Goal: Task Accomplishment & Management: Complete application form

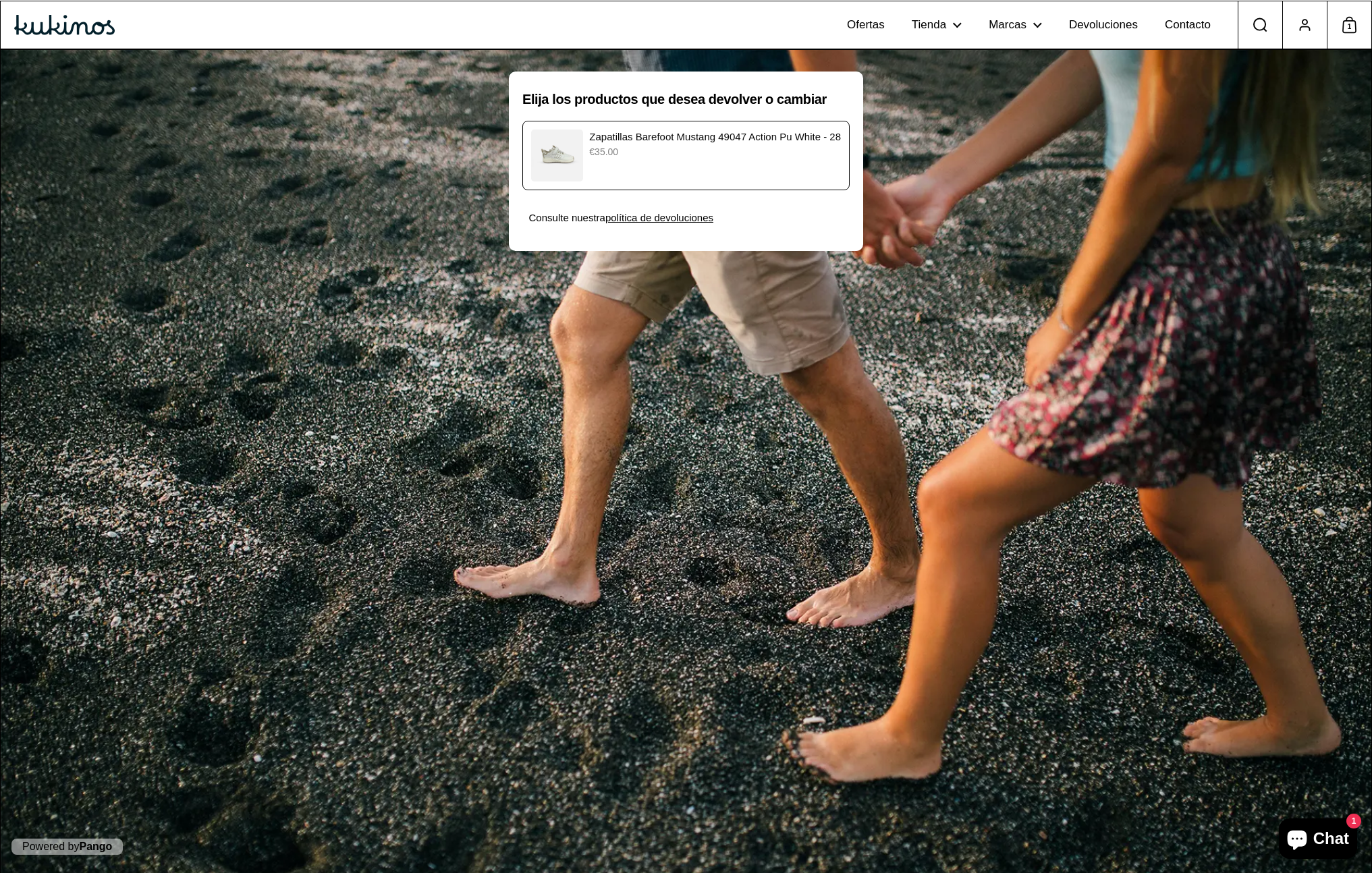
click at [688, 215] on u "política de devoluciones" at bounding box center [659, 218] width 108 height 12
click at [722, 162] on div "Zapatillas Barefoot Mustang 49047 Action Pu White - 28 €35.00" at bounding box center [686, 155] width 310 height 52
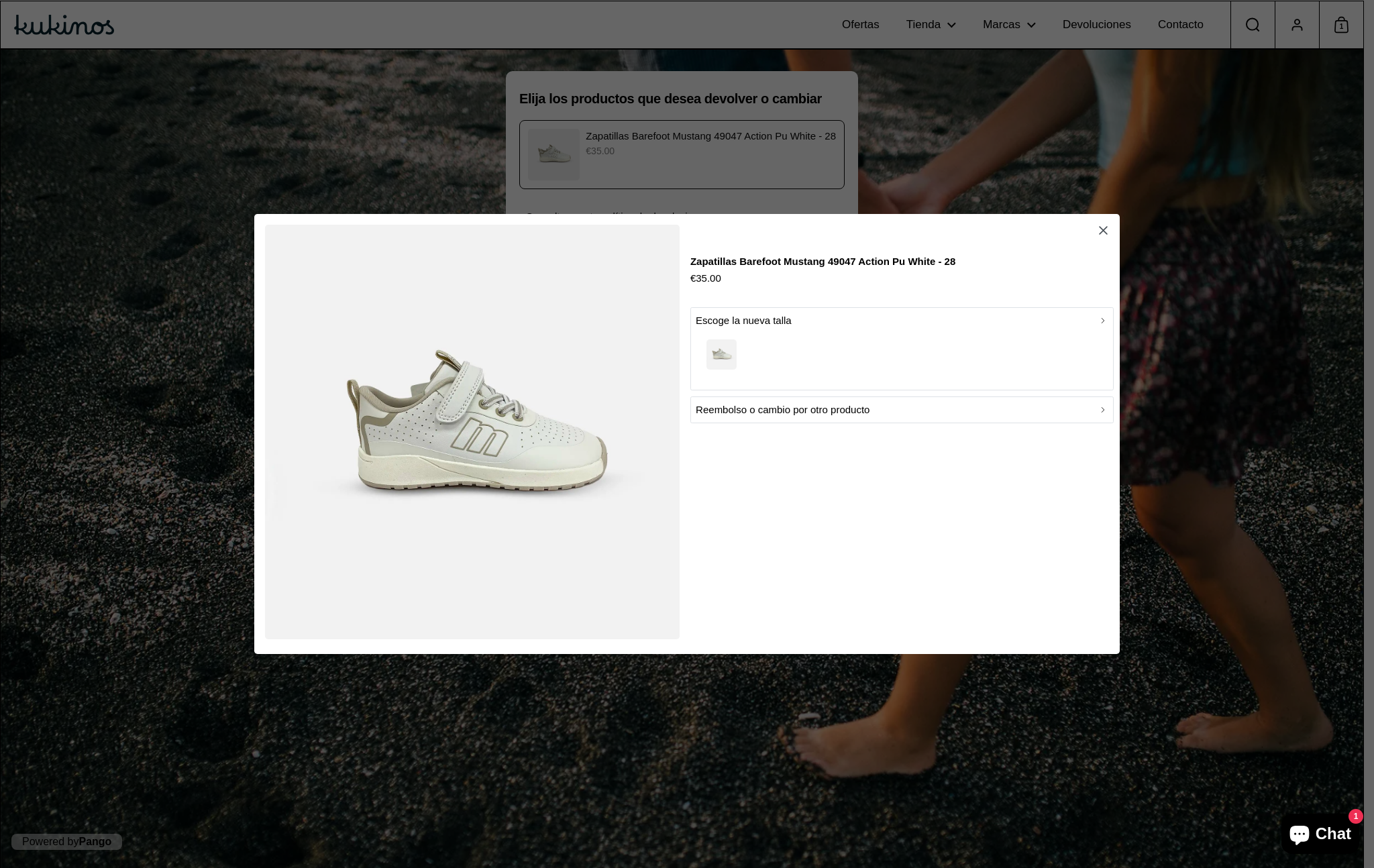
click at [949, 348] on div "button" at bounding box center [902, 357] width 412 height 56
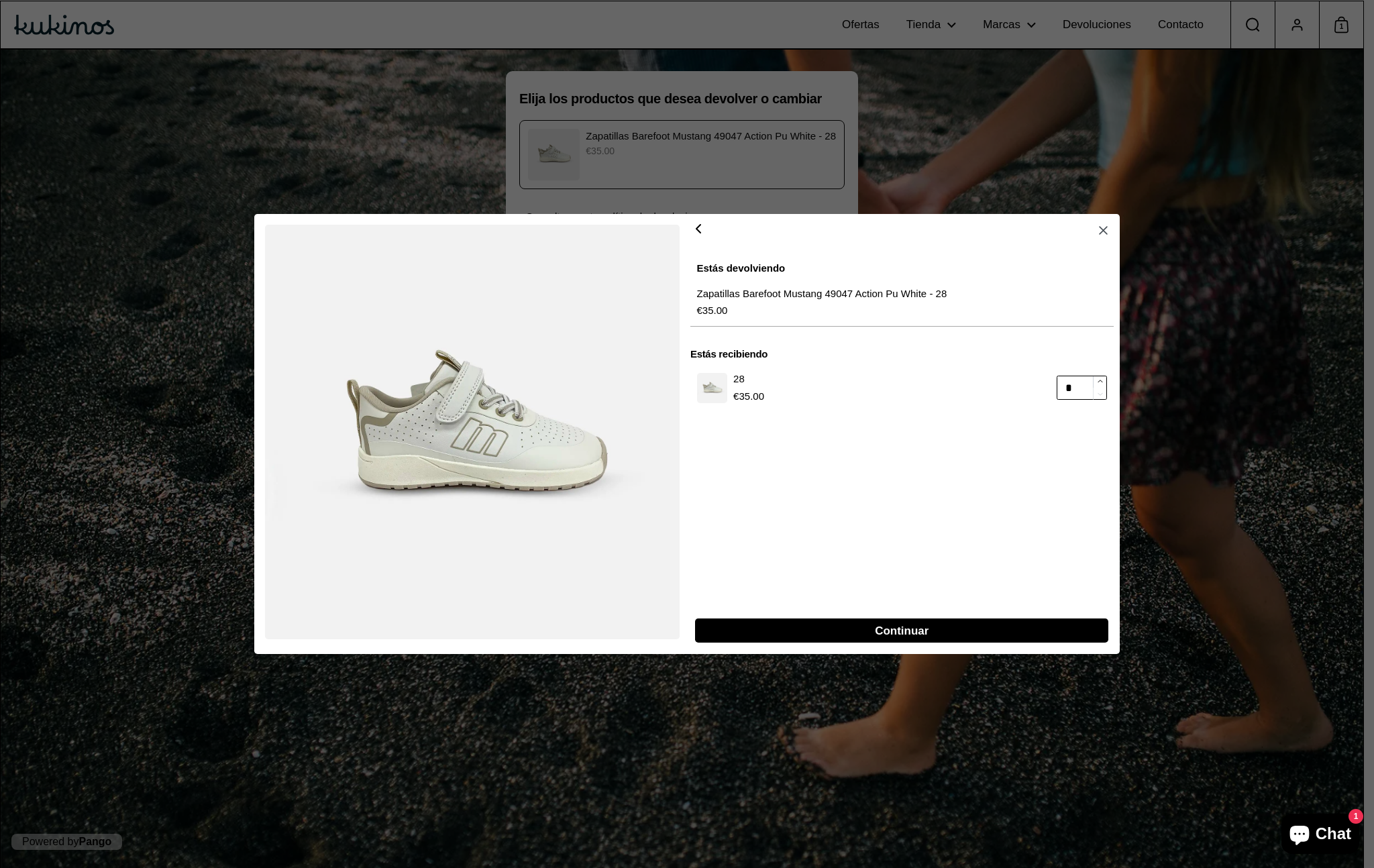
click at [695, 227] on icon "button" at bounding box center [699, 229] width 16 height 16
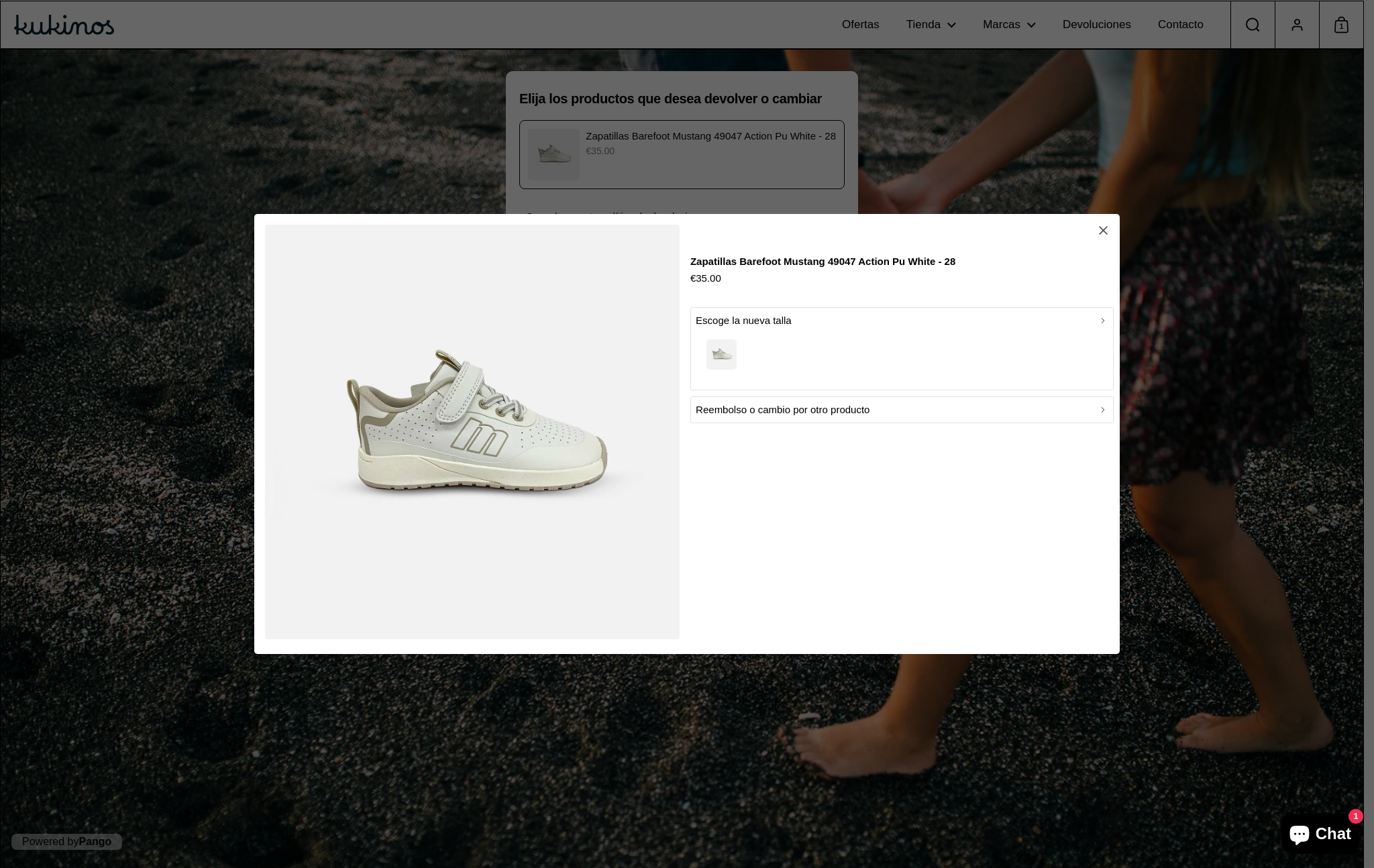
click at [901, 408] on div "Reembolso o cambio por otro producto" at bounding box center [902, 410] width 412 height 16
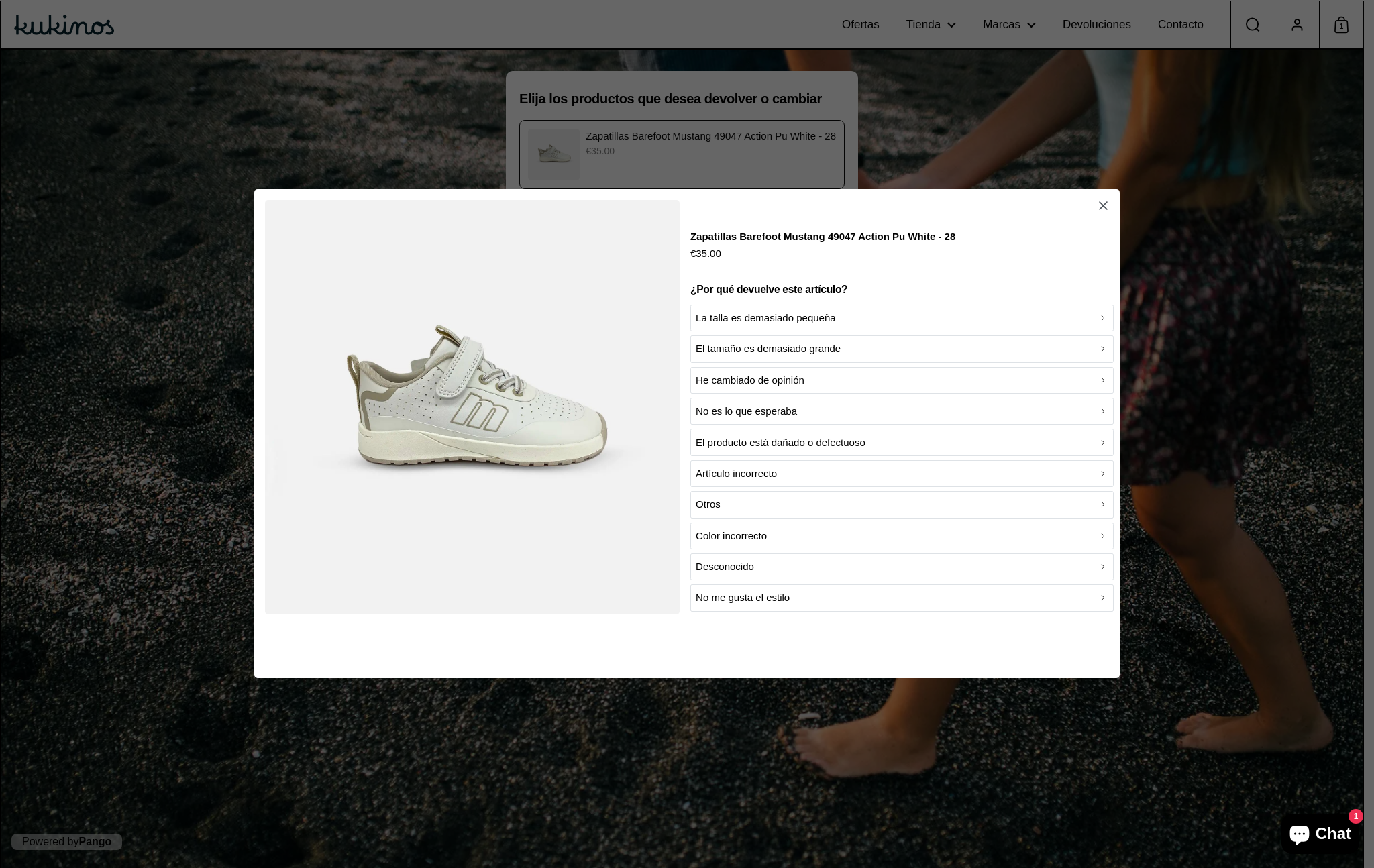
click at [873, 317] on div "La talla es demasiado pequeña" at bounding box center [902, 318] width 412 height 16
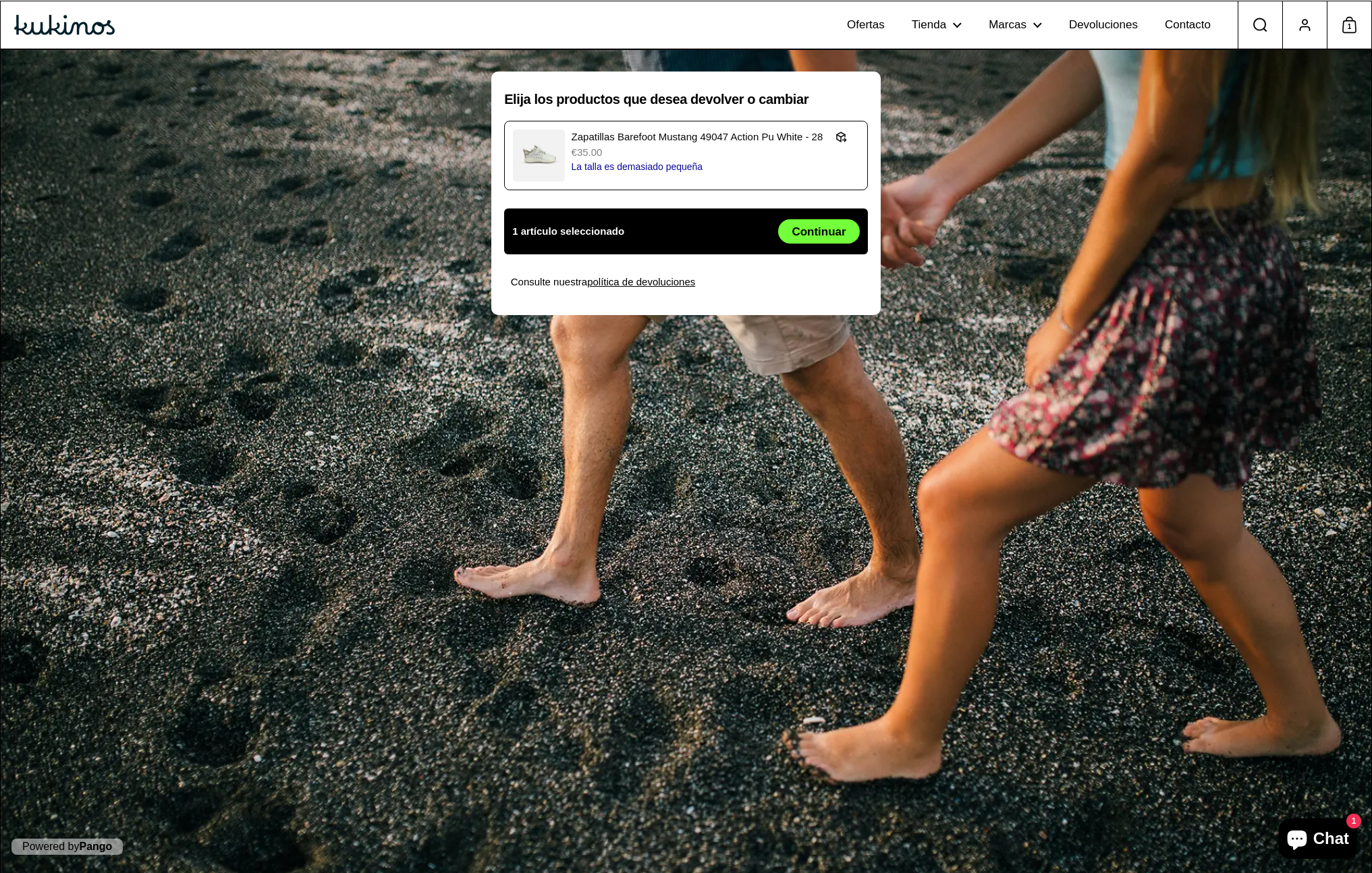
click at [832, 231] on span "Continuar" at bounding box center [818, 232] width 54 height 23
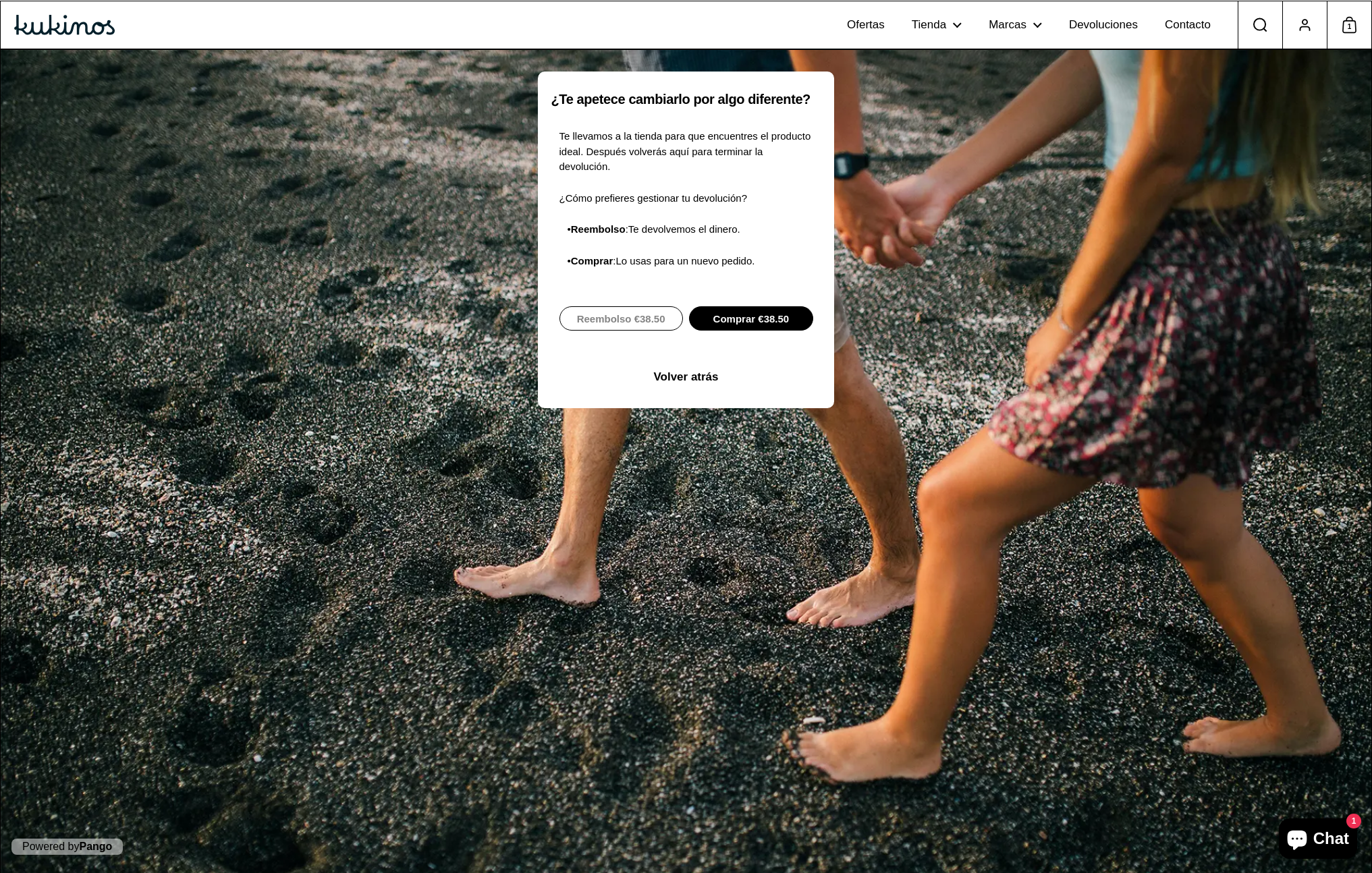
click at [784, 320] on span "Comprar €38.50" at bounding box center [751, 319] width 76 height 23
